Goal: Task Accomplishment & Management: Manage account settings

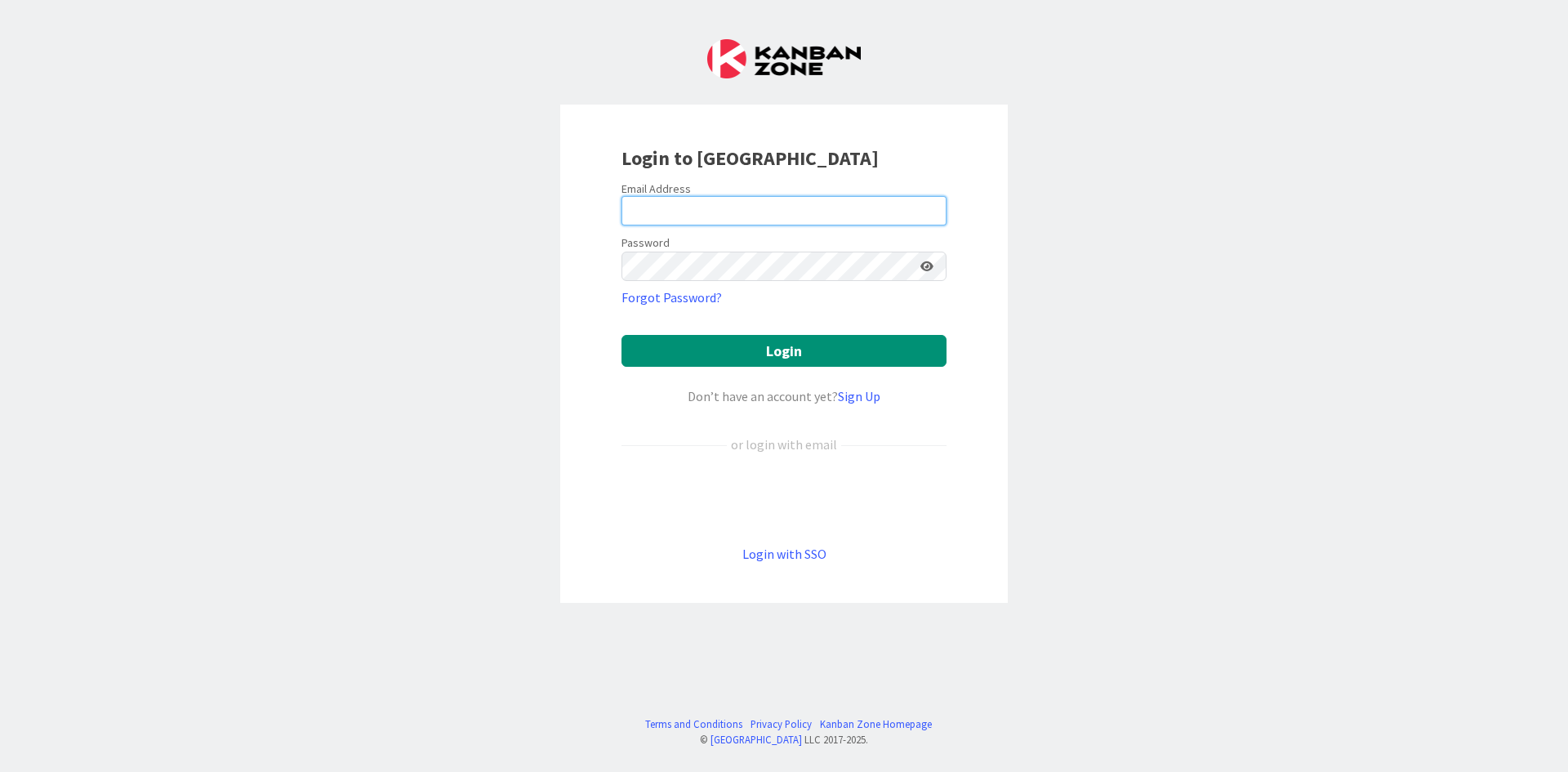
click at [669, 212] on input "email" at bounding box center [784, 211] width 325 height 30
type input "[PERSON_NAME][EMAIL_ADDRESS][DOMAIN_NAME]"
click at [621, 335] on button "Login" at bounding box center [784, 350] width 325 height 31
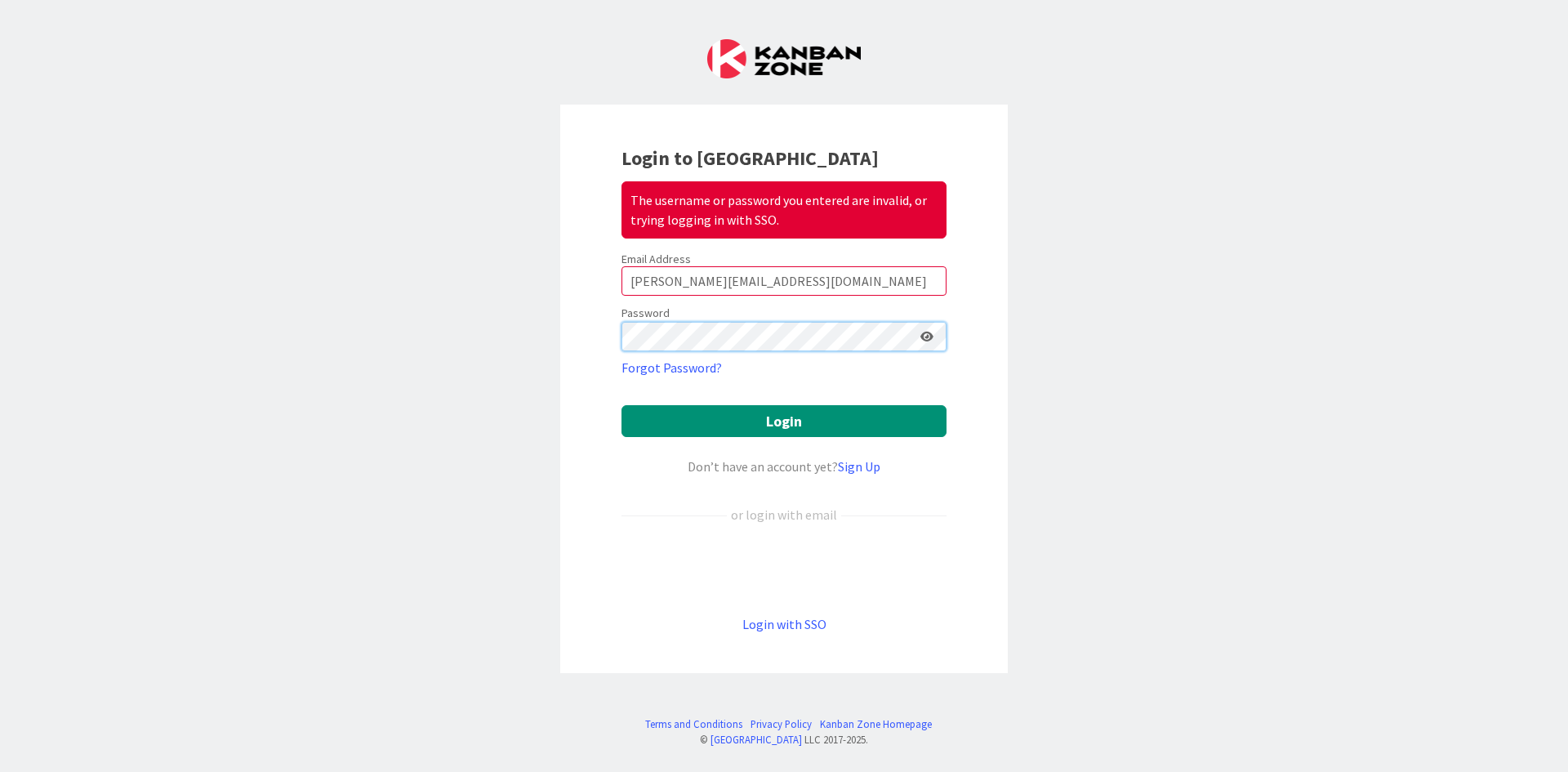
click at [602, 343] on div "Login to Kanban Zone The username or password you entered are invalid, or tryin…" at bounding box center [784, 388] width 447 height 569
click at [621, 405] on button "Login" at bounding box center [784, 421] width 325 height 31
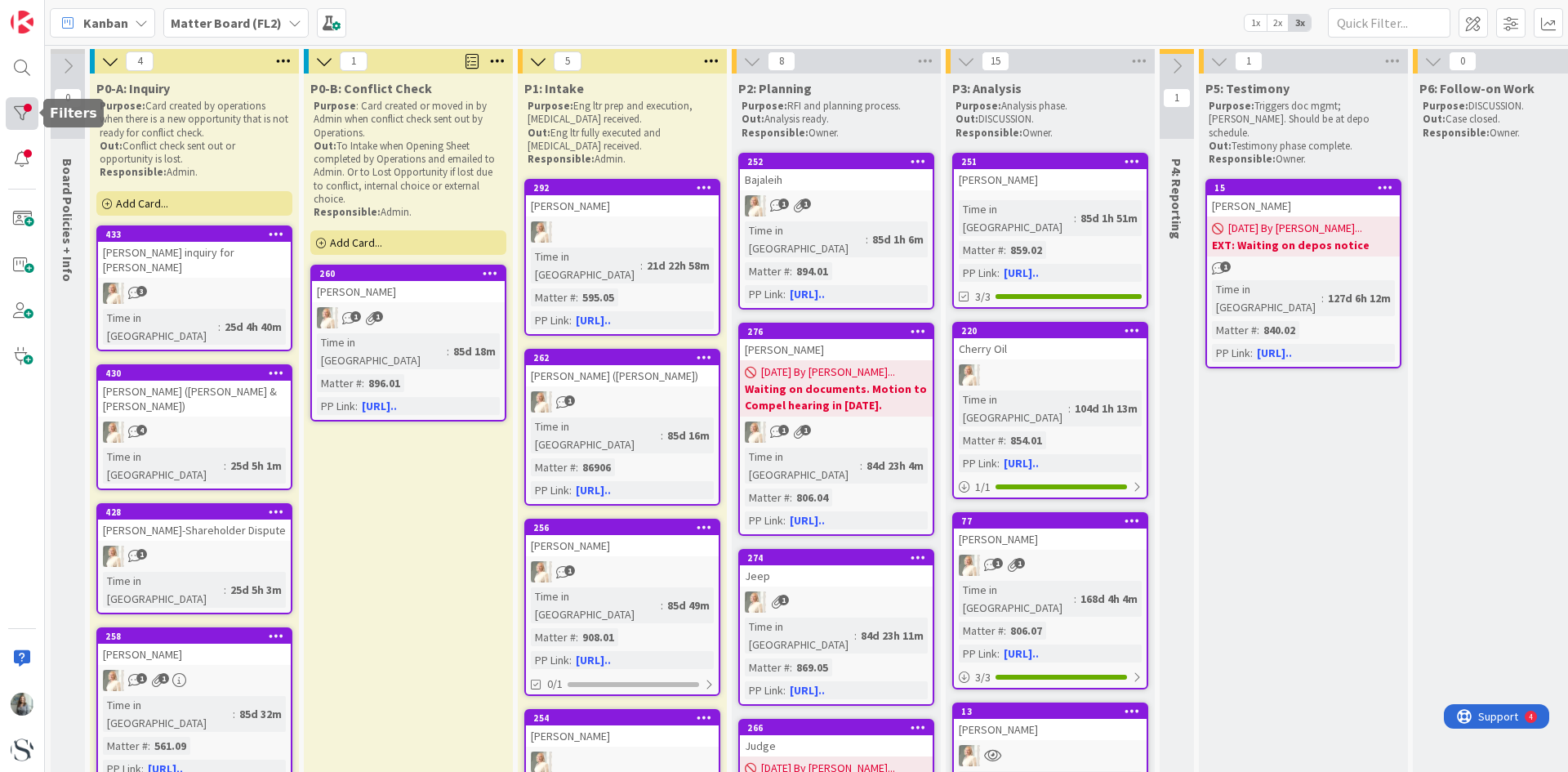
click at [20, 117] on div at bounding box center [21, 113] width 32 height 32
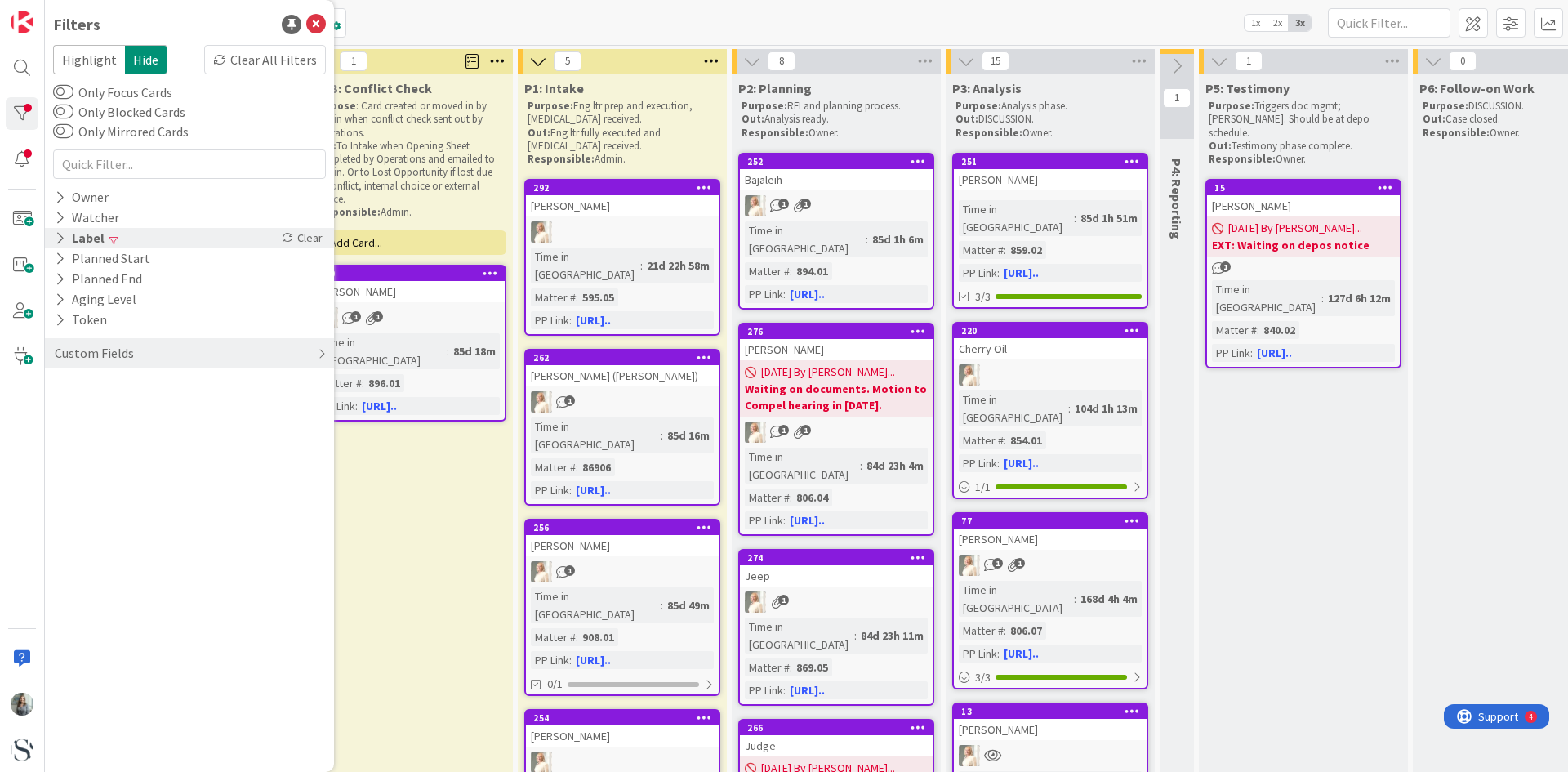
click at [58, 234] on icon at bounding box center [59, 238] width 10 height 14
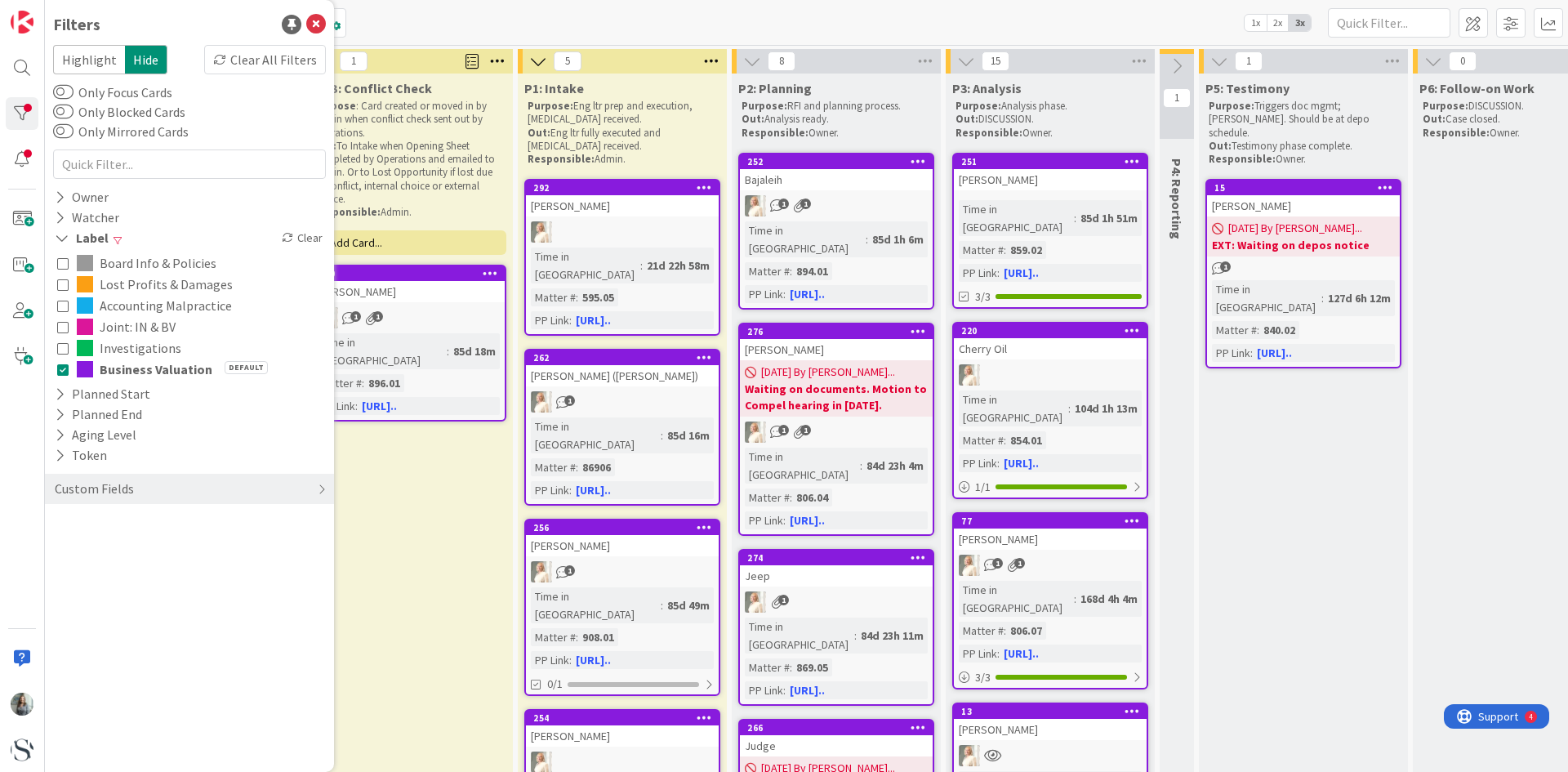
click at [59, 262] on icon at bounding box center [63, 263] width 11 height 11
click at [63, 284] on icon at bounding box center [63, 284] width 11 height 11
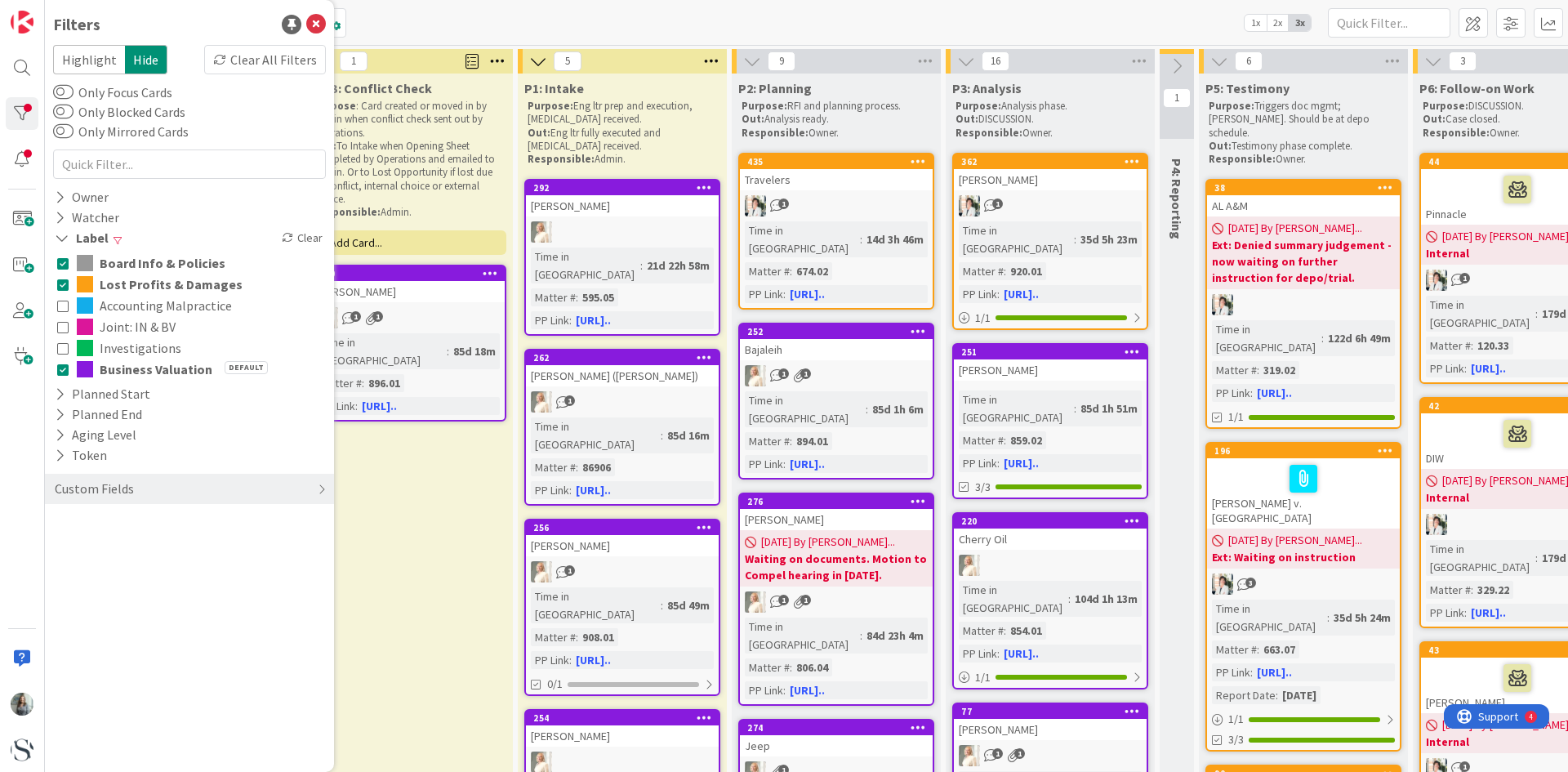
click at [63, 309] on icon at bounding box center [63, 305] width 11 height 11
click at [304, 236] on div "Clear" at bounding box center [301, 238] width 47 height 20
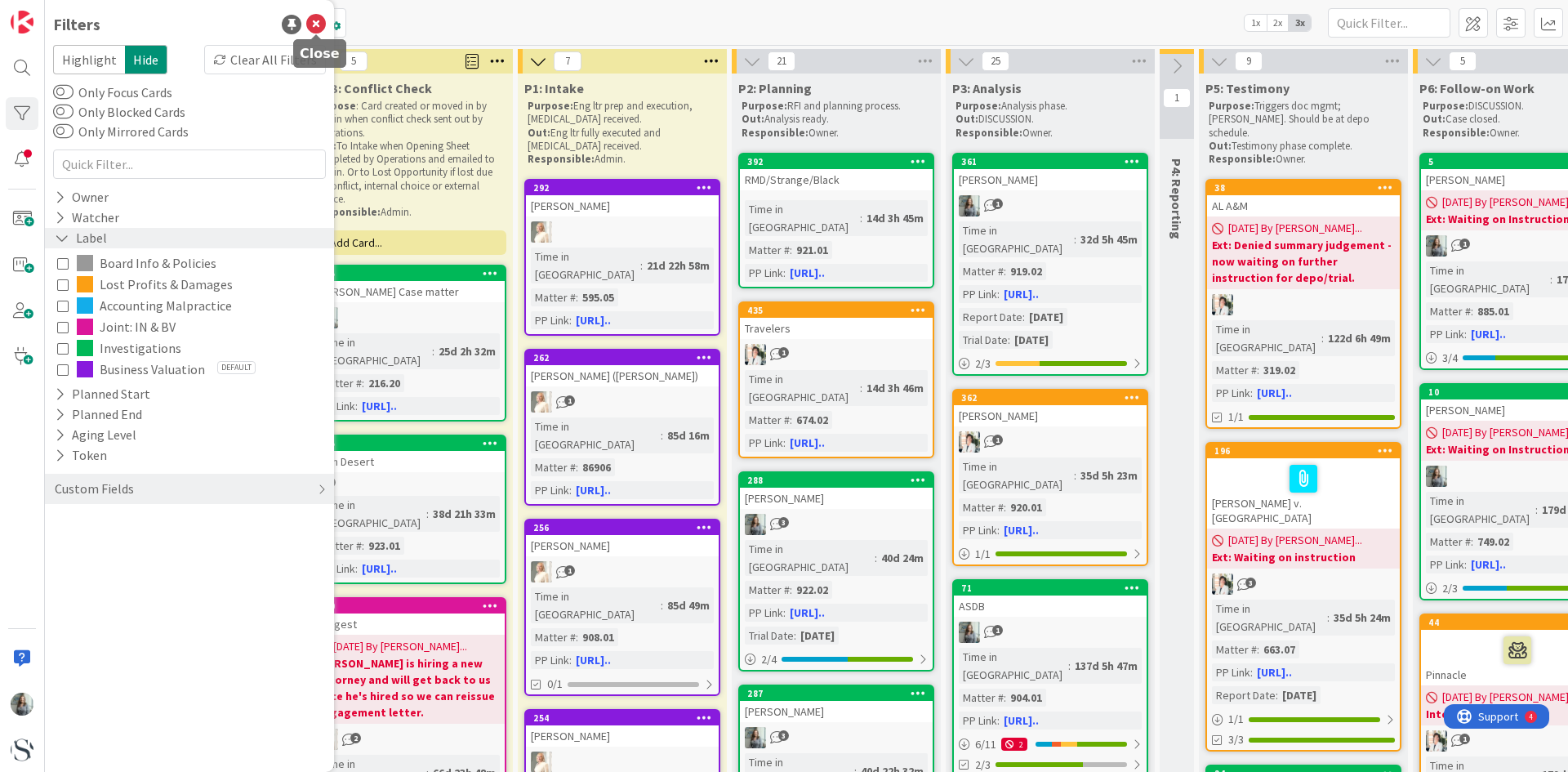
click at [321, 20] on icon at bounding box center [315, 24] width 19 height 19
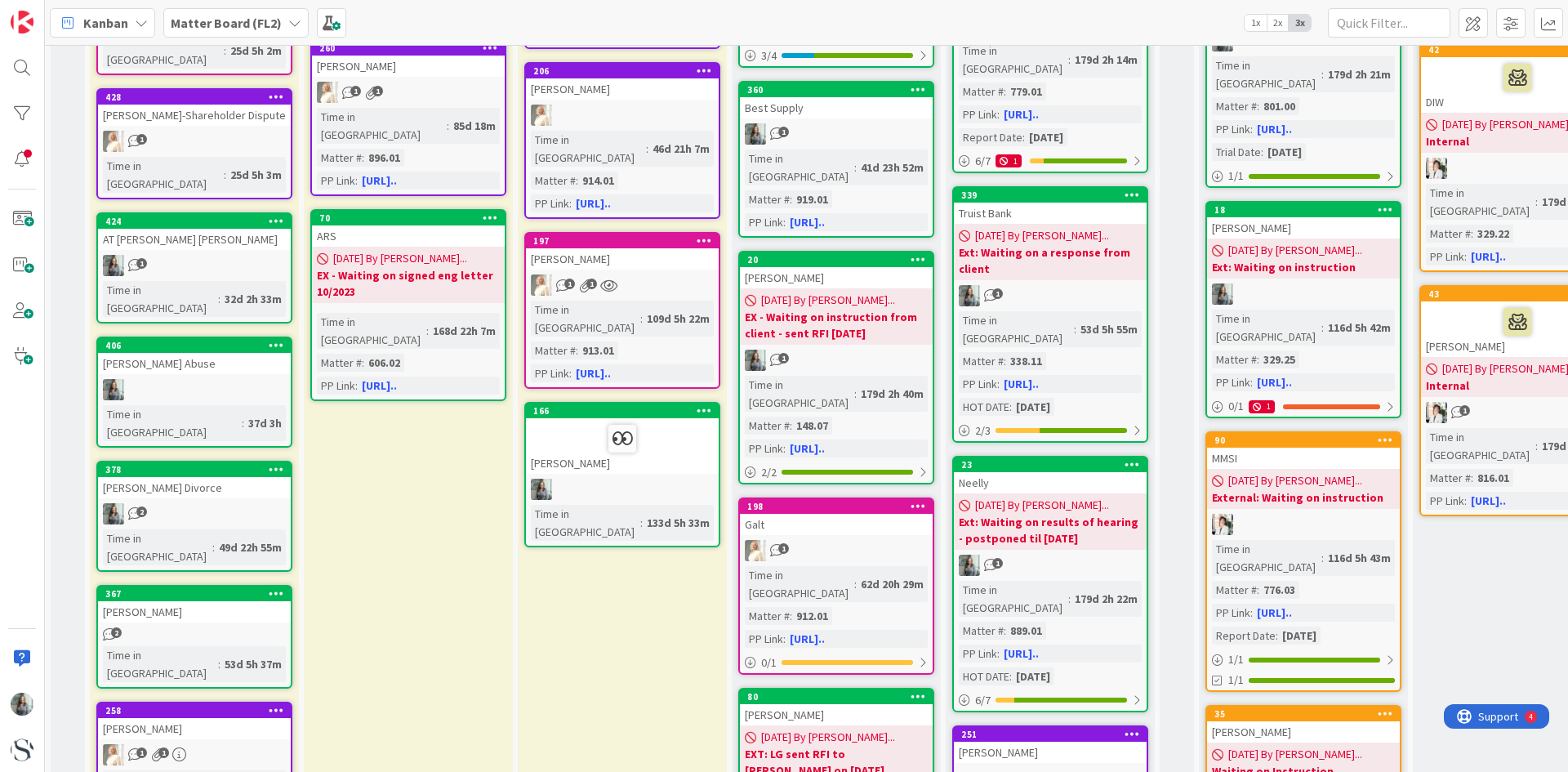
scroll to position [899, 0]
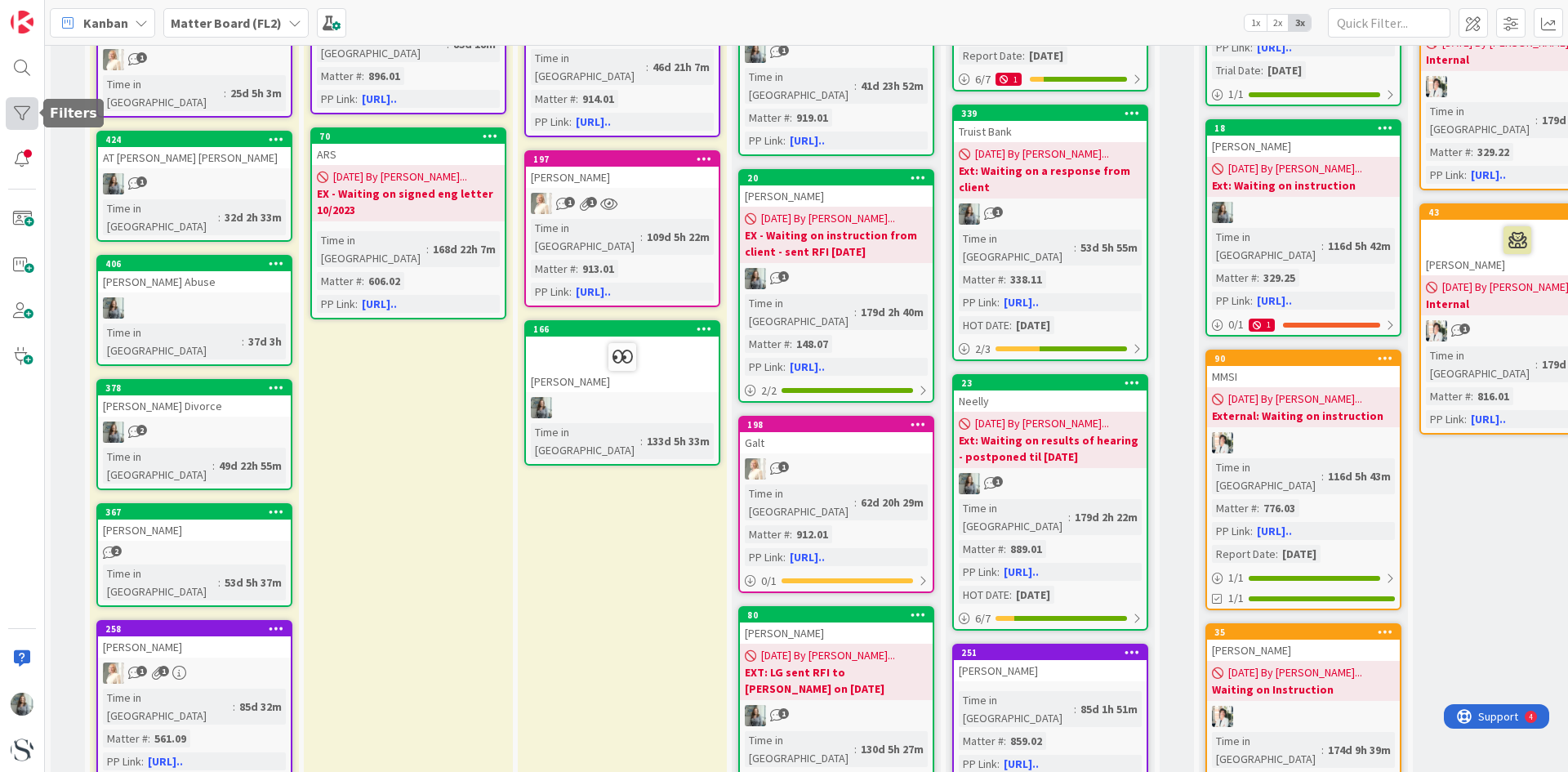
click at [19, 123] on div at bounding box center [21, 113] width 32 height 32
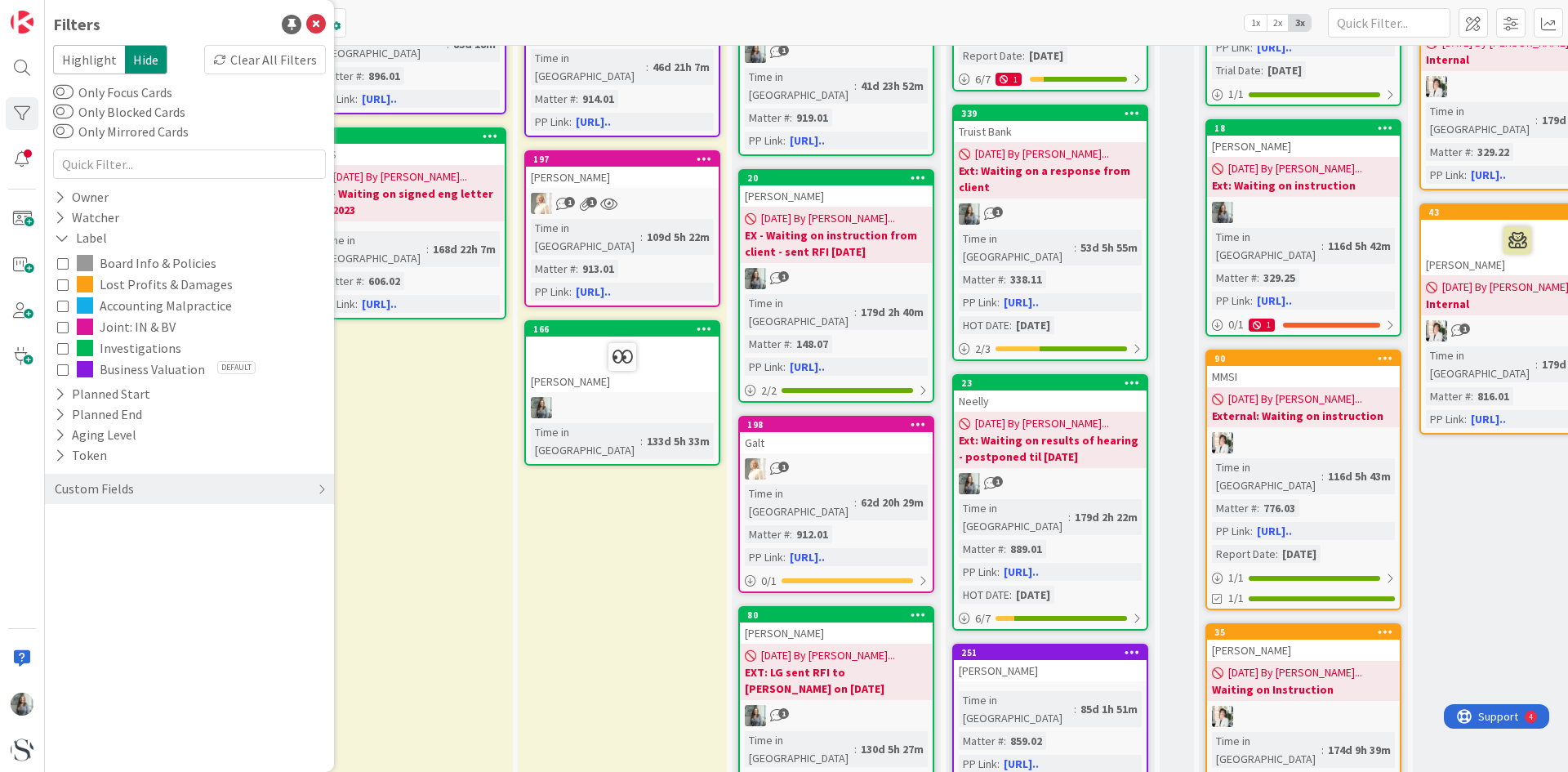
click at [60, 350] on icon at bounding box center [63, 348] width 11 height 11
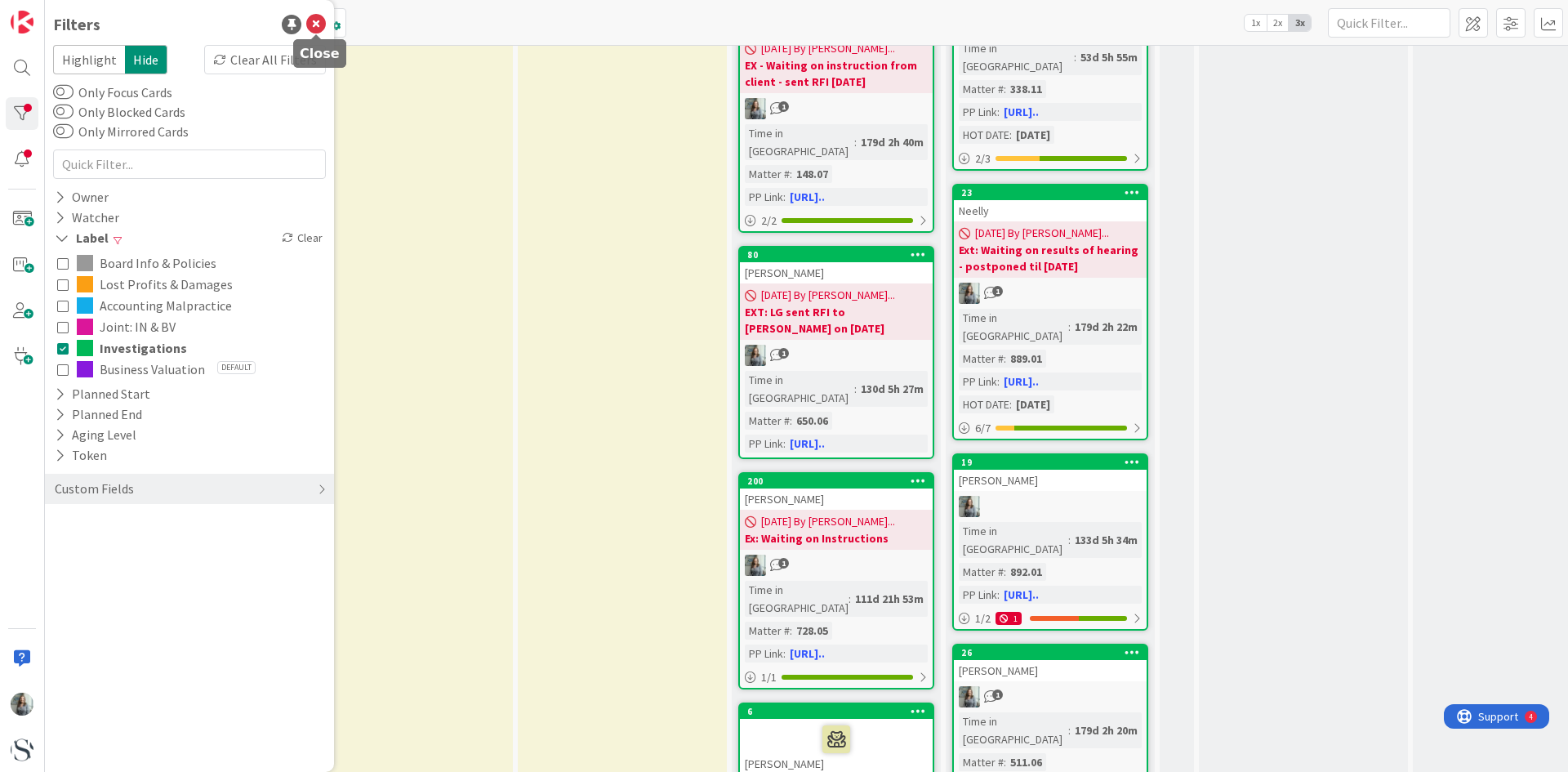
click at [316, 23] on icon at bounding box center [315, 24] width 19 height 19
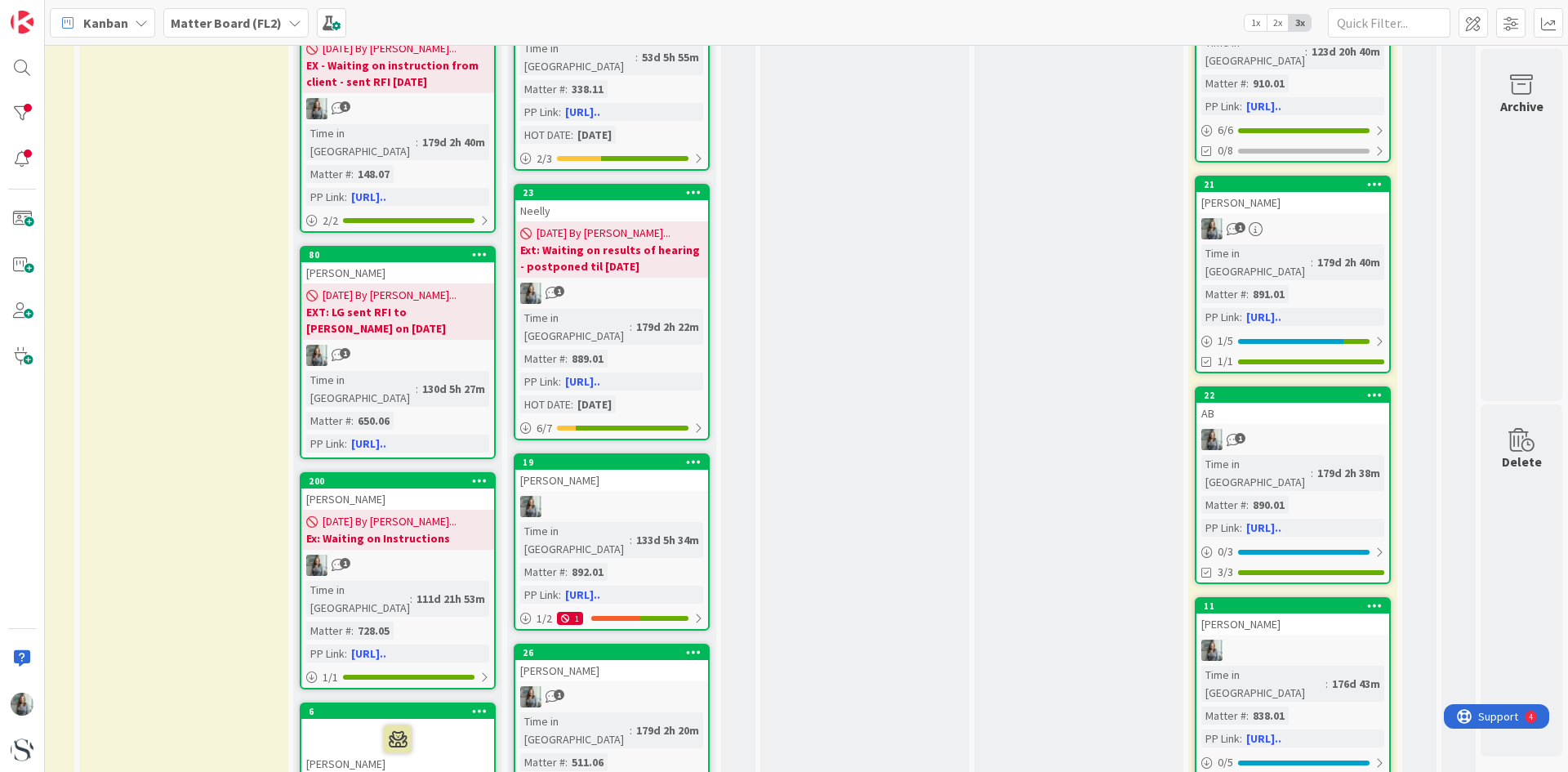
scroll to position [0, 451]
